Goal: Task Accomplishment & Management: Manage account settings

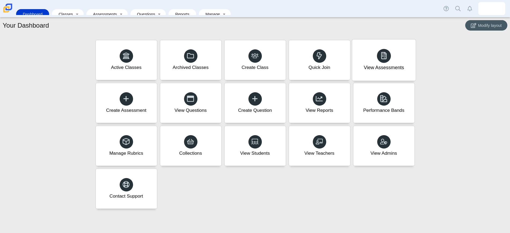
click at [385, 68] on div "View Assessments" at bounding box center [384, 67] width 40 height 7
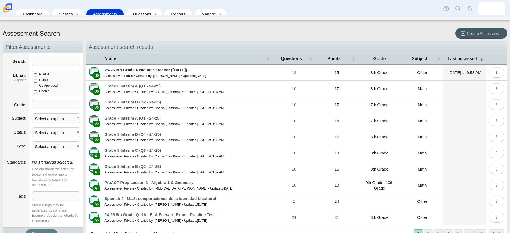
click at [182, 68] on link "25-26 9th Grade Reading Screener ([DATE])" at bounding box center [145, 70] width 83 height 5
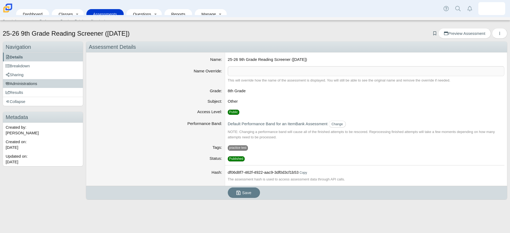
click at [45, 84] on link "Administrations" at bounding box center [43, 83] width 80 height 9
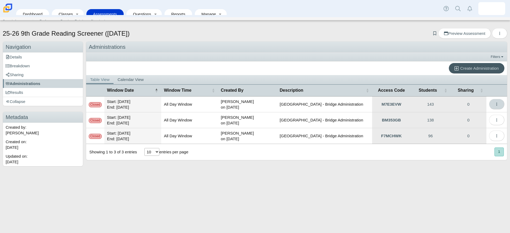
click at [499, 104] on button "More options" at bounding box center [496, 104] width 15 height 10
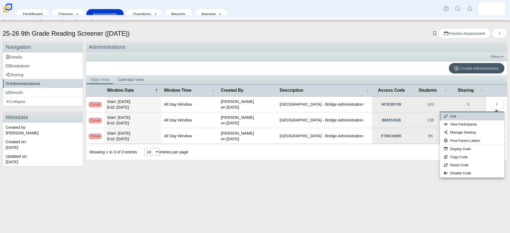
click at [464, 116] on link "Edit" at bounding box center [472, 116] width 64 height 8
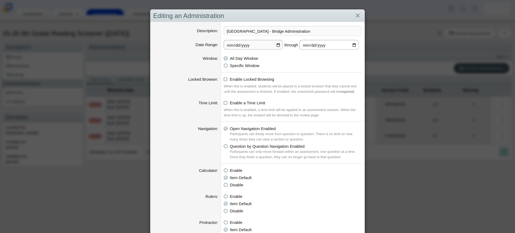
click at [350, 44] on input "[DATE]" at bounding box center [329, 45] width 59 height 10
type input "[DATE]"
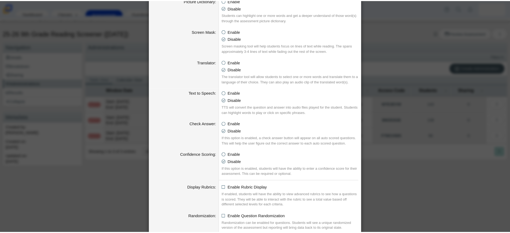
scroll to position [503, 0]
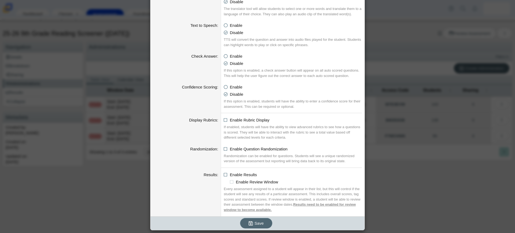
click at [252, 223] on icon "submit" at bounding box center [252, 223] width 6 height 6
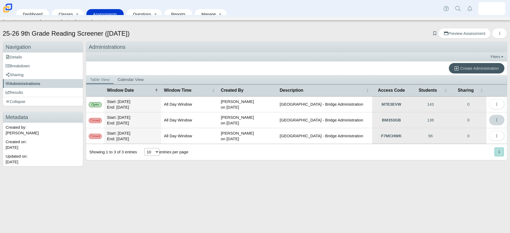
click at [496, 120] on icon "More options" at bounding box center [497, 120] width 4 height 4
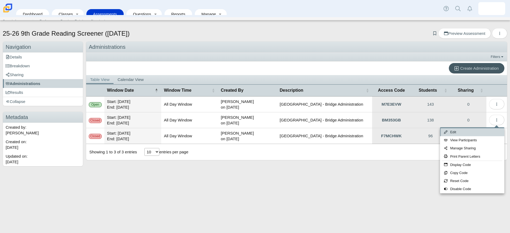
click at [477, 132] on link "Edit" at bounding box center [472, 132] width 64 height 8
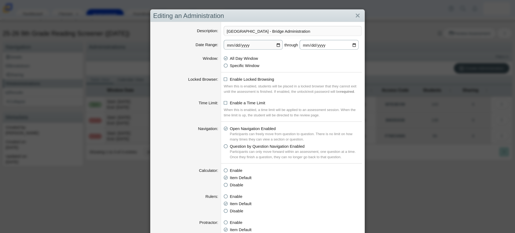
click at [348, 45] on input "[DATE]" at bounding box center [329, 45] width 59 height 10
click at [353, 45] on input "[DATE]" at bounding box center [329, 45] width 59 height 10
type input "[DATE]"
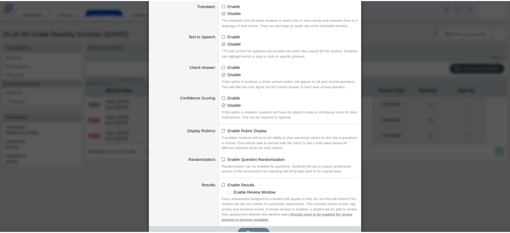
scroll to position [503, 0]
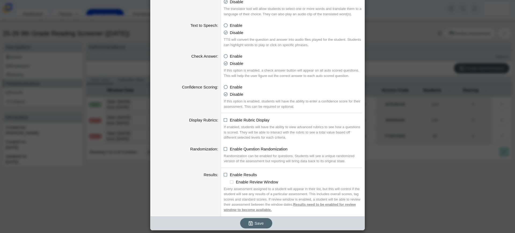
click at [261, 226] on button "Save" at bounding box center [256, 223] width 32 height 10
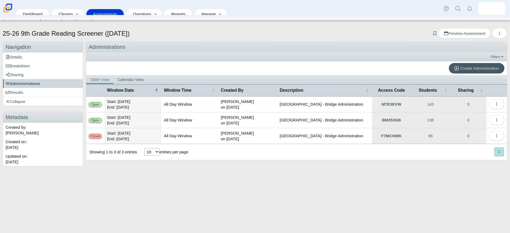
click at [495, 136] on icon "More options" at bounding box center [497, 136] width 4 height 4
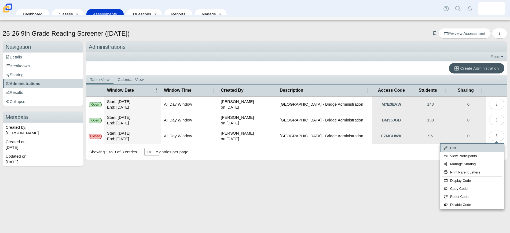
click at [465, 147] on link "Edit" at bounding box center [472, 148] width 64 height 8
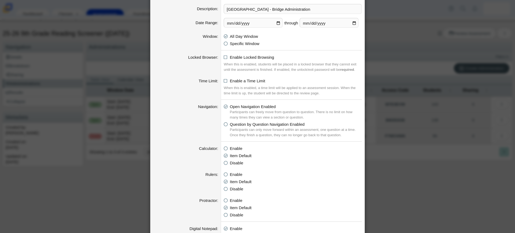
scroll to position [34, 0]
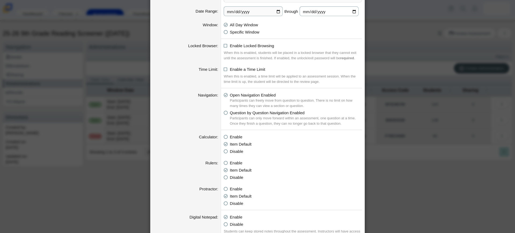
click at [353, 12] on input "[DATE]" at bounding box center [329, 11] width 59 height 10
type input "[DATE]"
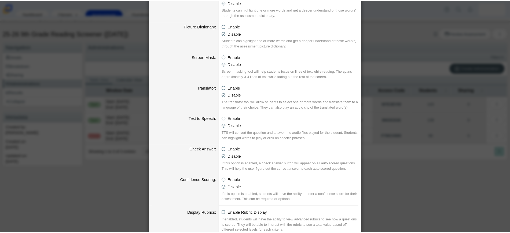
scroll to position [503, 0]
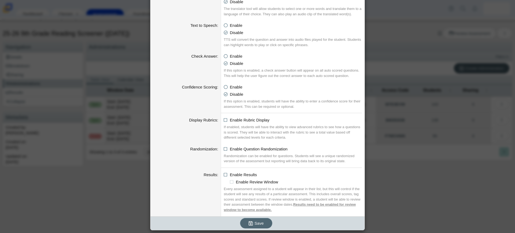
click at [245, 223] on button "Save" at bounding box center [256, 223] width 32 height 10
